Goal: Information Seeking & Learning: Learn about a topic

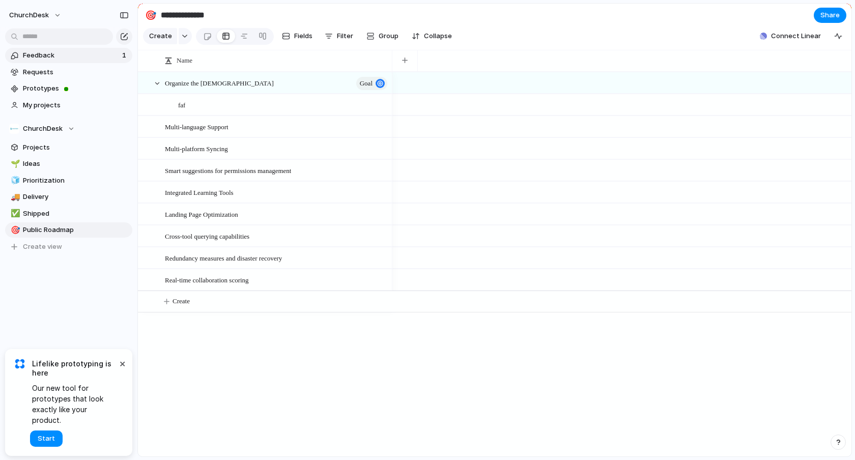
click at [68, 58] on span "Feedback" at bounding box center [71, 55] width 96 height 10
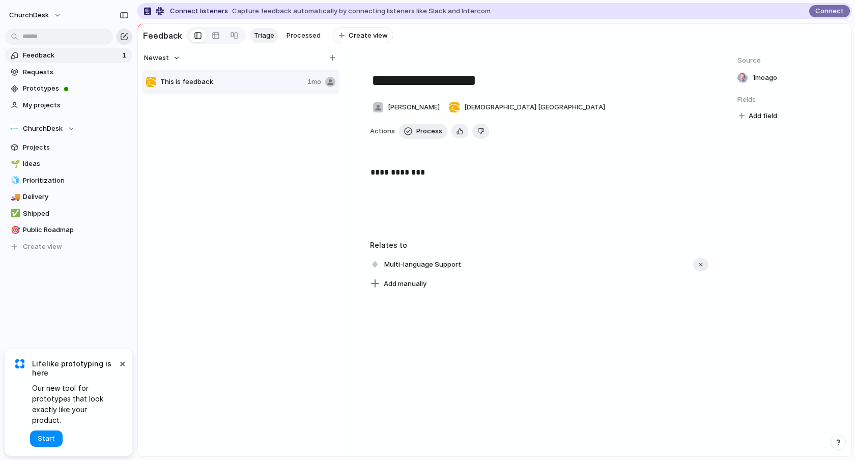
click at [123, 37] on div "button" at bounding box center [124, 37] width 8 height 8
click at [333, 58] on div "button" at bounding box center [333, 58] width 6 height 6
click at [210, 86] on input "text" at bounding box center [233, 83] width 147 height 10
click at [46, 434] on span "Start" at bounding box center [46, 439] width 17 height 10
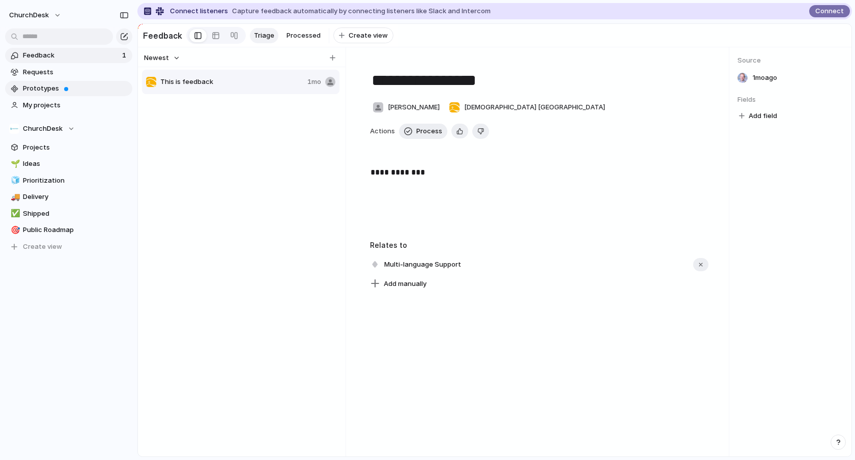
click at [22, 87] on link "Prototypes" at bounding box center [68, 88] width 127 height 15
click at [101, 71] on span "Requests" at bounding box center [76, 72] width 106 height 10
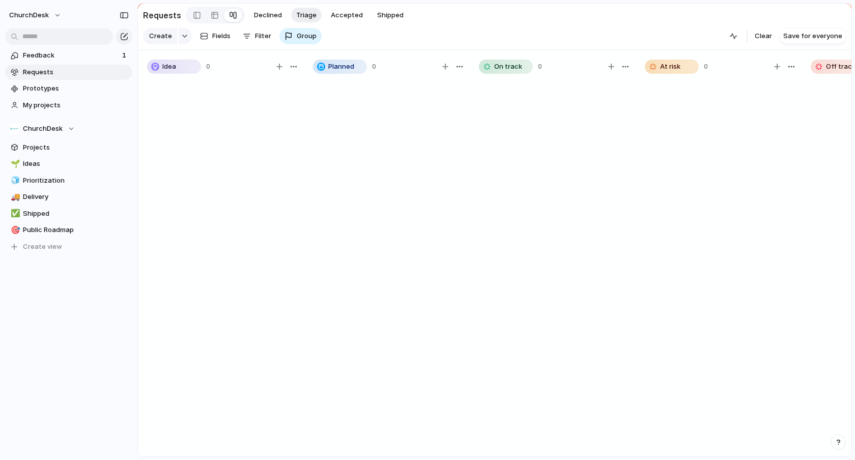
click at [78, 46] on section "Feedback 1 Requests Prototypes My projects" at bounding box center [68, 79] width 137 height 67
click at [82, 57] on span "Feedback" at bounding box center [71, 55] width 96 height 10
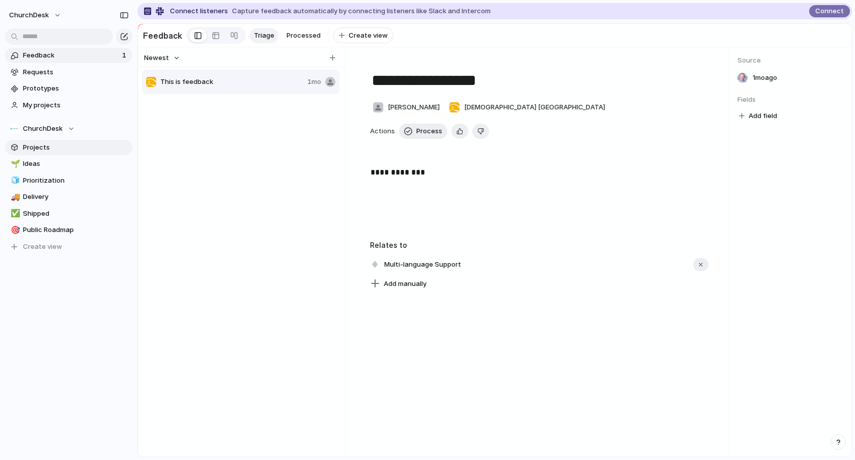
click at [65, 154] on link "Projects" at bounding box center [68, 147] width 127 height 15
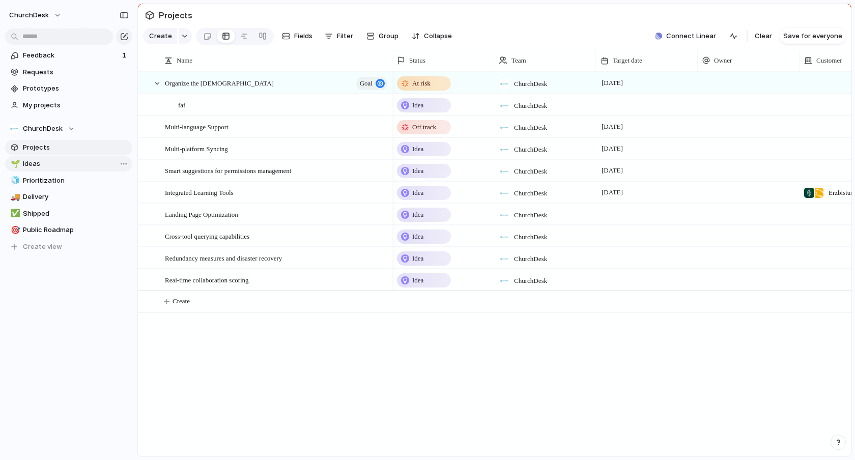
click at [64, 164] on span "Ideas" at bounding box center [76, 164] width 106 height 10
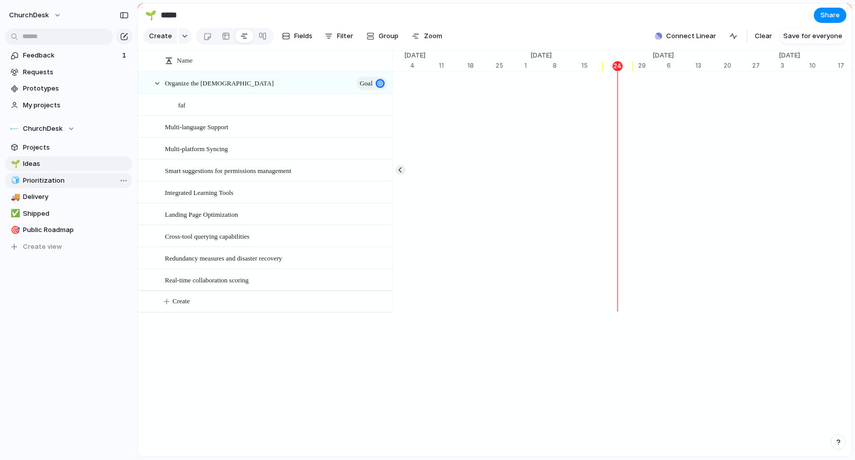
scroll to position [0, 4333]
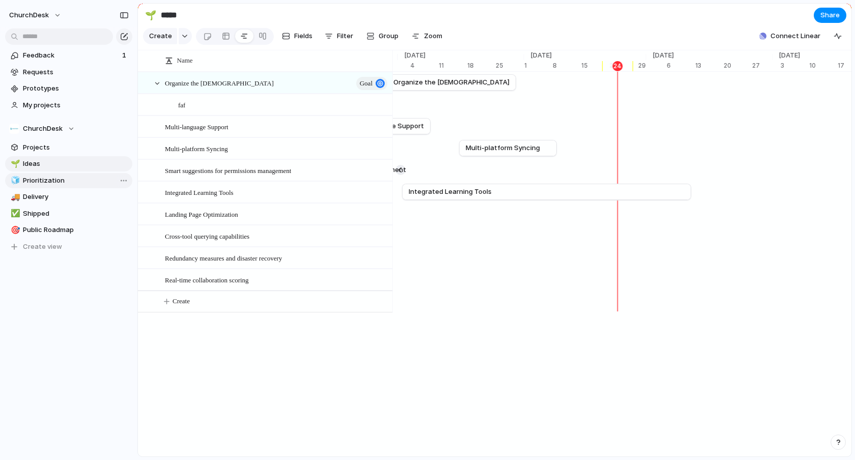
click at [64, 182] on span "Prioritization" at bounding box center [76, 181] width 106 height 10
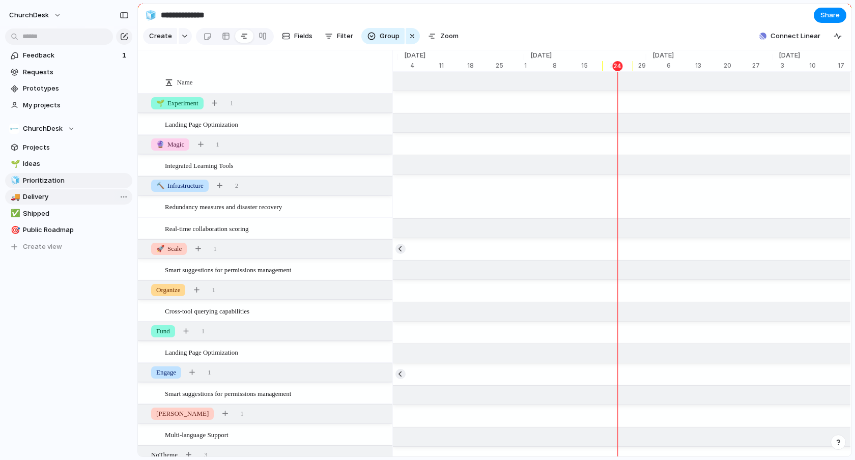
scroll to position [0, 4333]
click at [66, 199] on span "Delivery" at bounding box center [76, 197] width 106 height 10
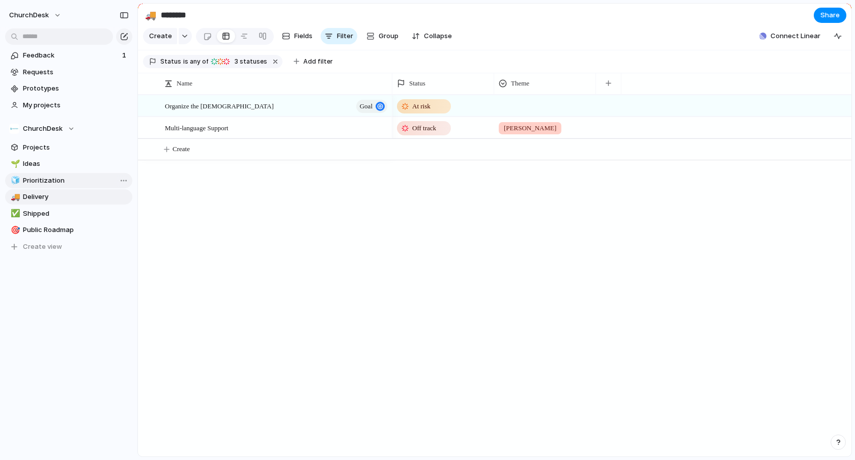
click at [60, 184] on span "Prioritization" at bounding box center [76, 181] width 106 height 10
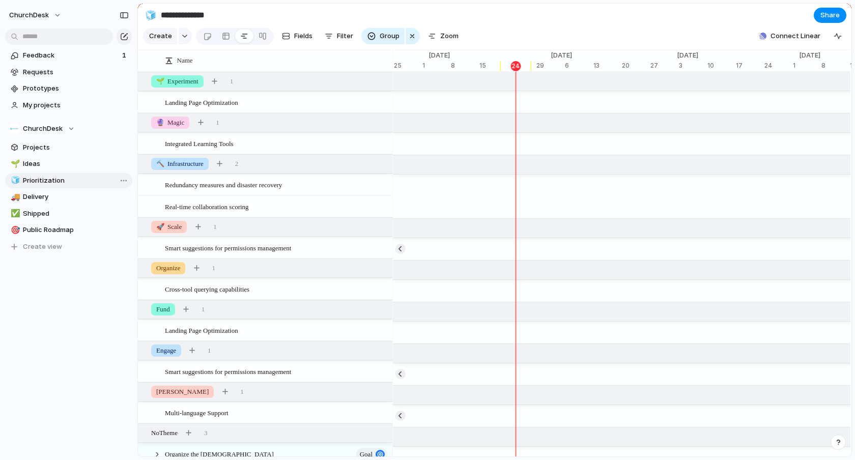
scroll to position [0, 4435]
click at [60, 193] on span "Delivery" at bounding box center [76, 197] width 106 height 10
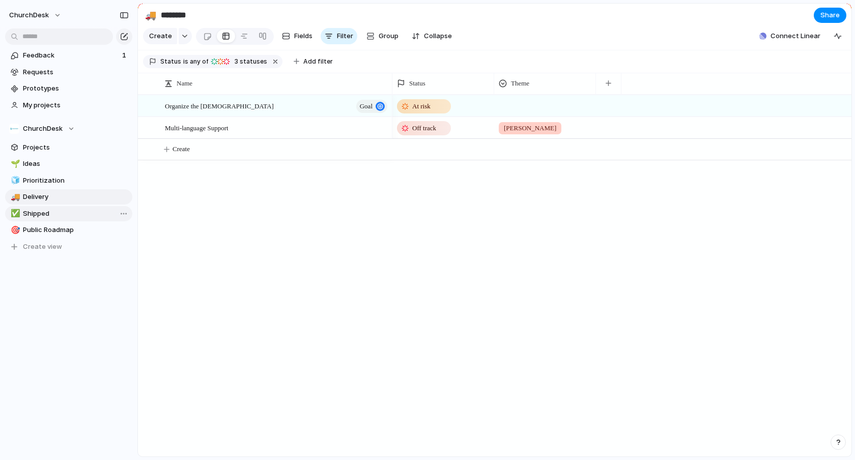
click at [61, 209] on span "Shipped" at bounding box center [76, 214] width 106 height 10
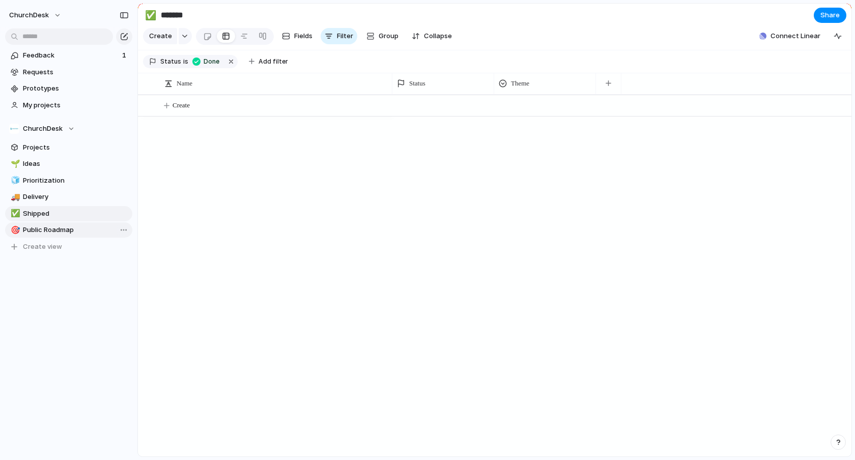
click at [62, 228] on span "Public Roadmap" at bounding box center [76, 230] width 106 height 10
type input "**********"
